Goal: Check status

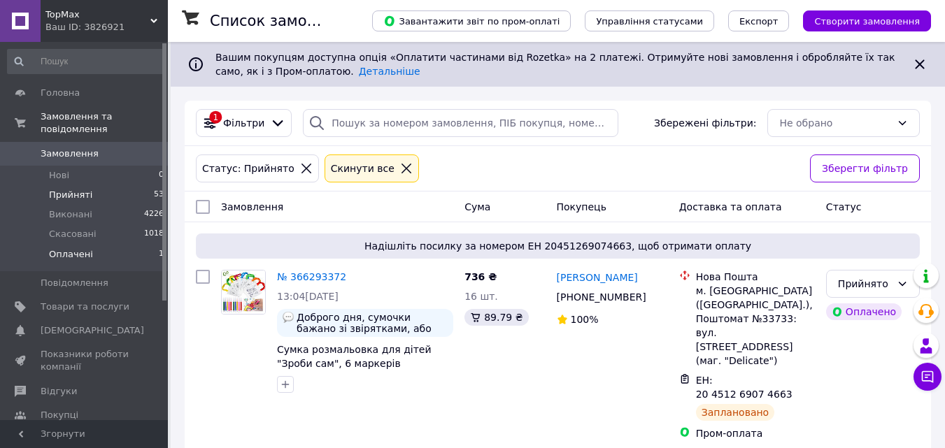
click at [105, 245] on li "Оплачені 1" at bounding box center [86, 258] width 172 height 27
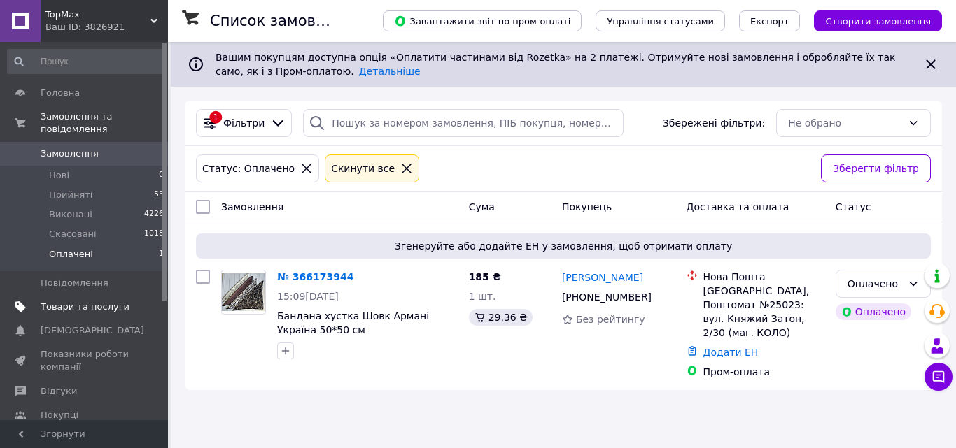
click at [68, 301] on span "Товари та послуги" at bounding box center [85, 307] width 89 height 13
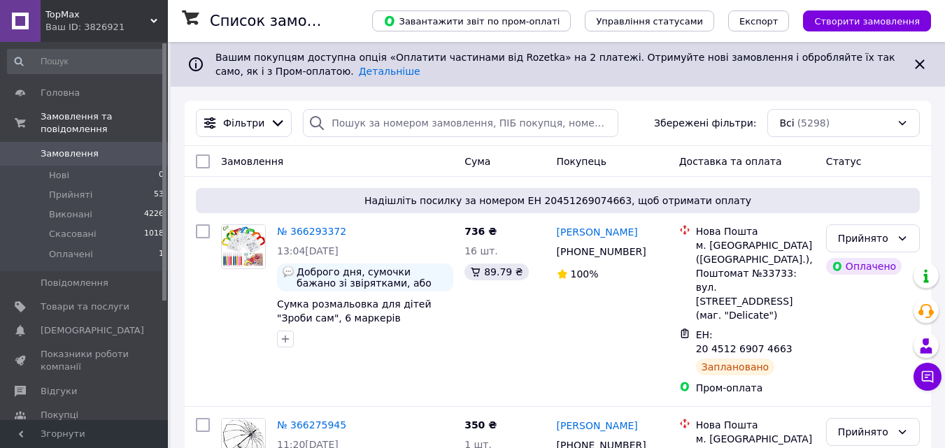
scroll to position [233, 0]
